Goal: Transaction & Acquisition: Book appointment/travel/reservation

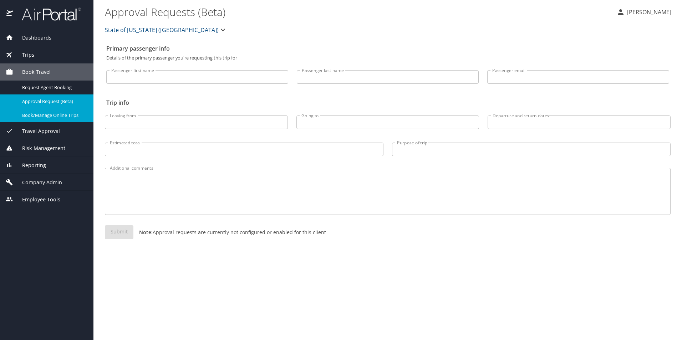
click at [44, 113] on span "Book/Manage Online Trips" at bounding box center [53, 115] width 63 height 7
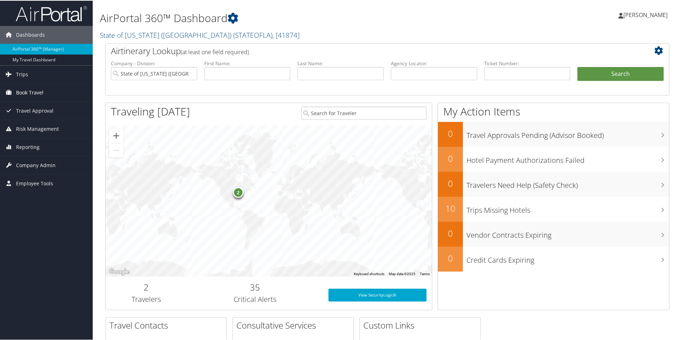
click at [35, 90] on span "Book Travel" at bounding box center [29, 92] width 27 height 18
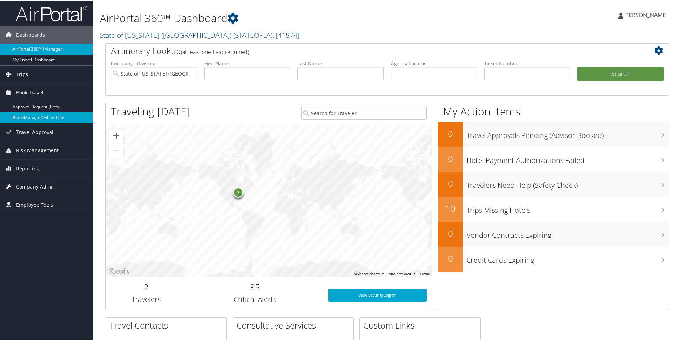
click at [57, 115] on link "Book/Manage Online Trips" at bounding box center [46, 117] width 93 height 11
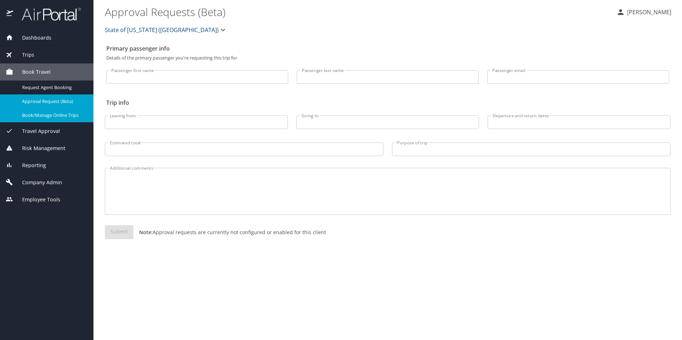
click at [59, 112] on span "Book/Manage Online Trips" at bounding box center [53, 115] width 63 height 7
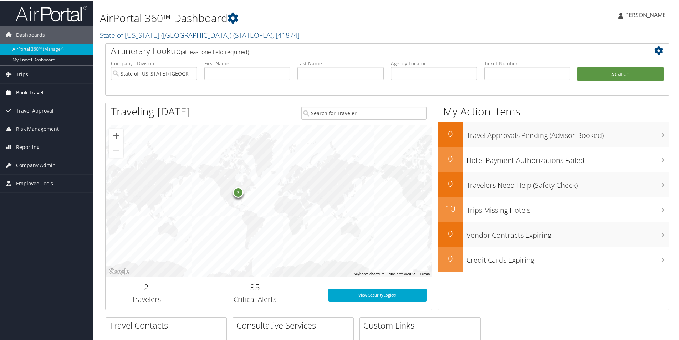
click at [21, 91] on span "Book Travel" at bounding box center [29, 92] width 27 height 18
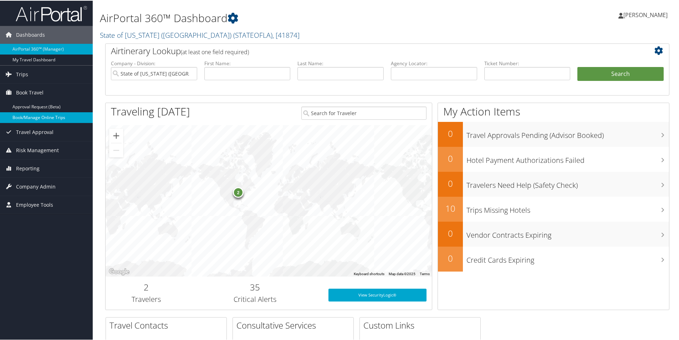
click at [49, 114] on link "Book/Manage Online Trips" at bounding box center [46, 117] width 93 height 11
